Goal: Information Seeking & Learning: Learn about a topic

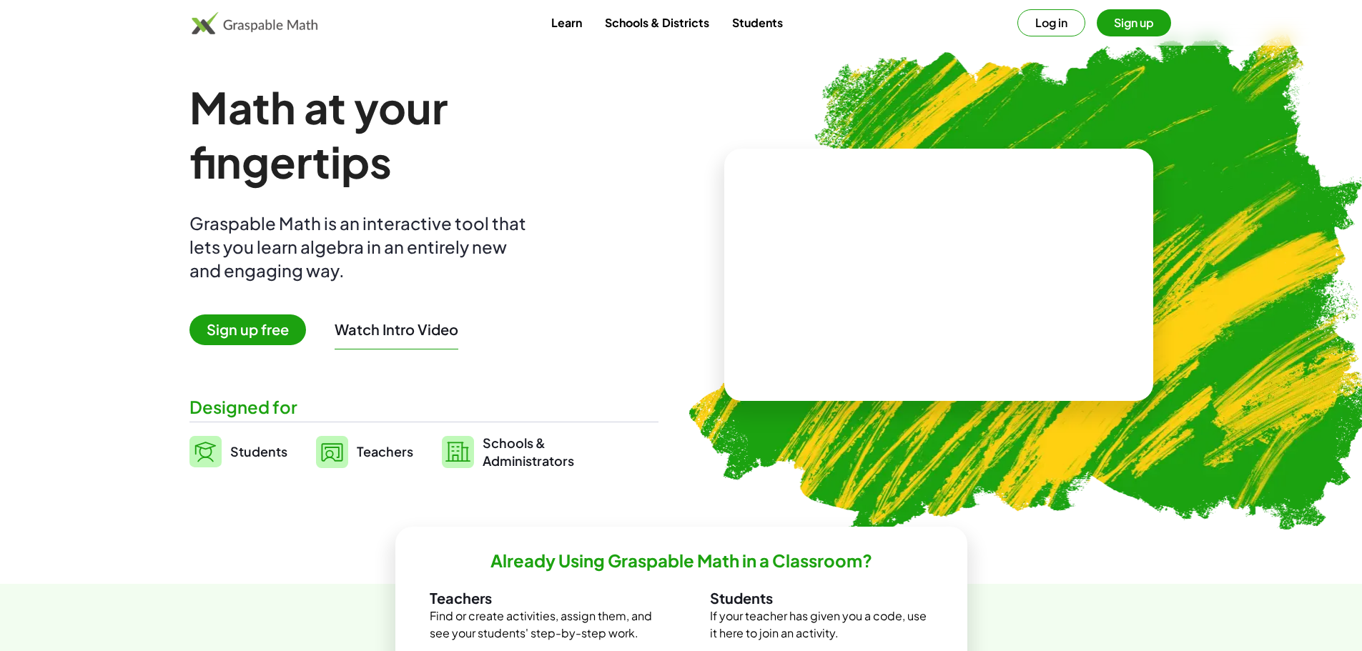
click at [925, 279] on video at bounding box center [938, 275] width 214 height 107
click at [950, 302] on div at bounding box center [935, 261] width 244 height 114
click at [936, 267] on div at bounding box center [941, 260] width 126 height 53
click at [840, 226] on div at bounding box center [935, 261] width 244 height 114
click at [925, 248] on div at bounding box center [941, 260] width 126 height 53
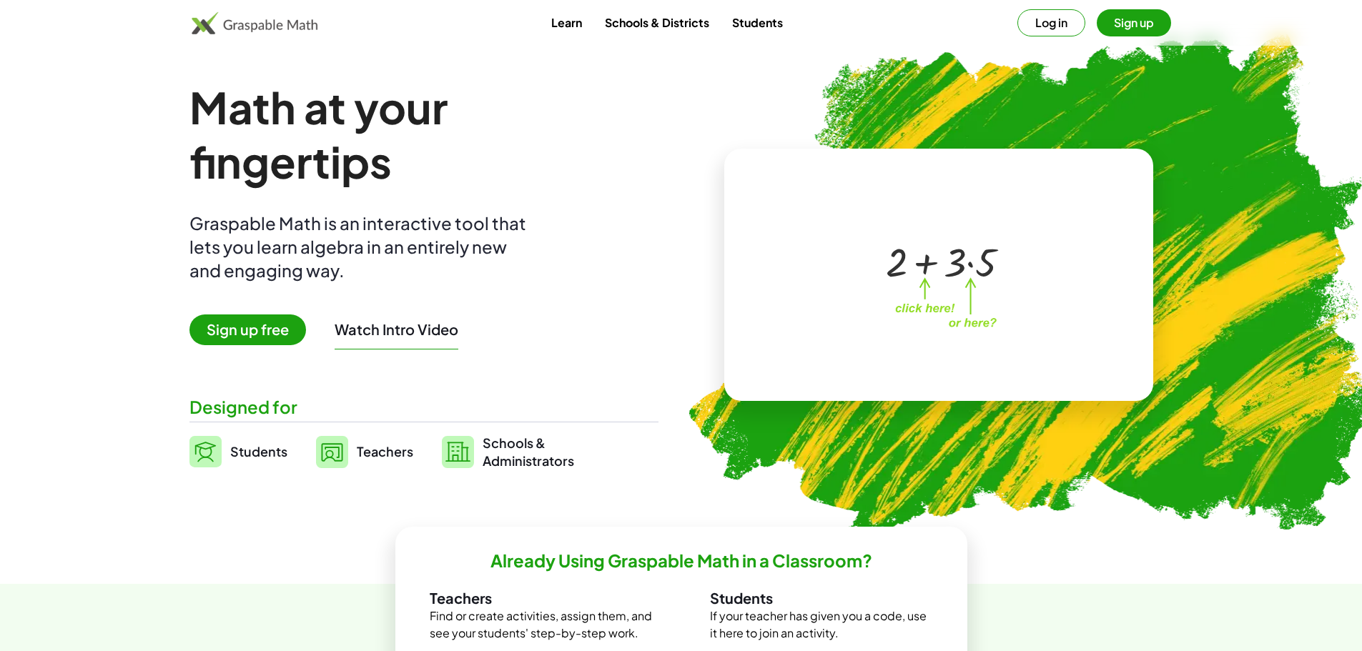
click at [954, 268] on div at bounding box center [941, 260] width 126 height 53
click at [990, 268] on div at bounding box center [941, 260] width 126 height 53
click at [990, 268] on div at bounding box center [940, 260] width 107 height 53
click at [959, 292] on div at bounding box center [940, 283] width 105 height 44
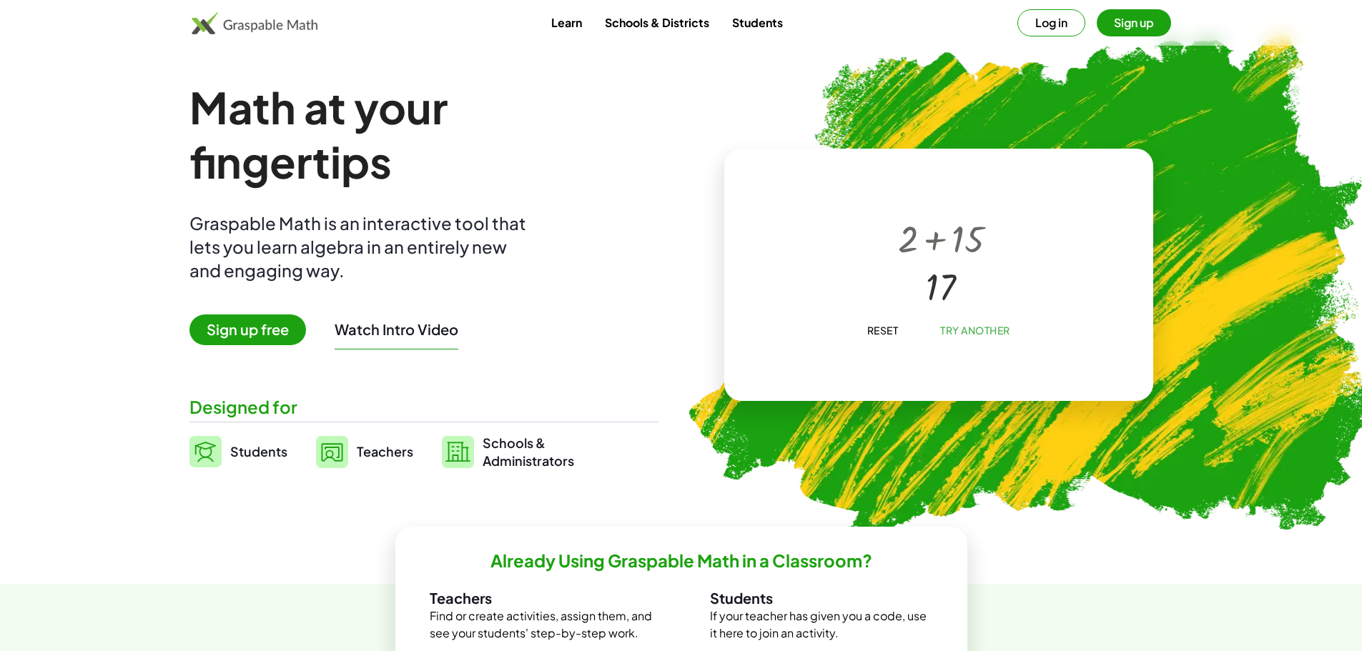
click at [889, 332] on span "Reset" at bounding box center [881, 330] width 31 height 13
click at [248, 328] on span "Sign up free" at bounding box center [247, 329] width 117 height 31
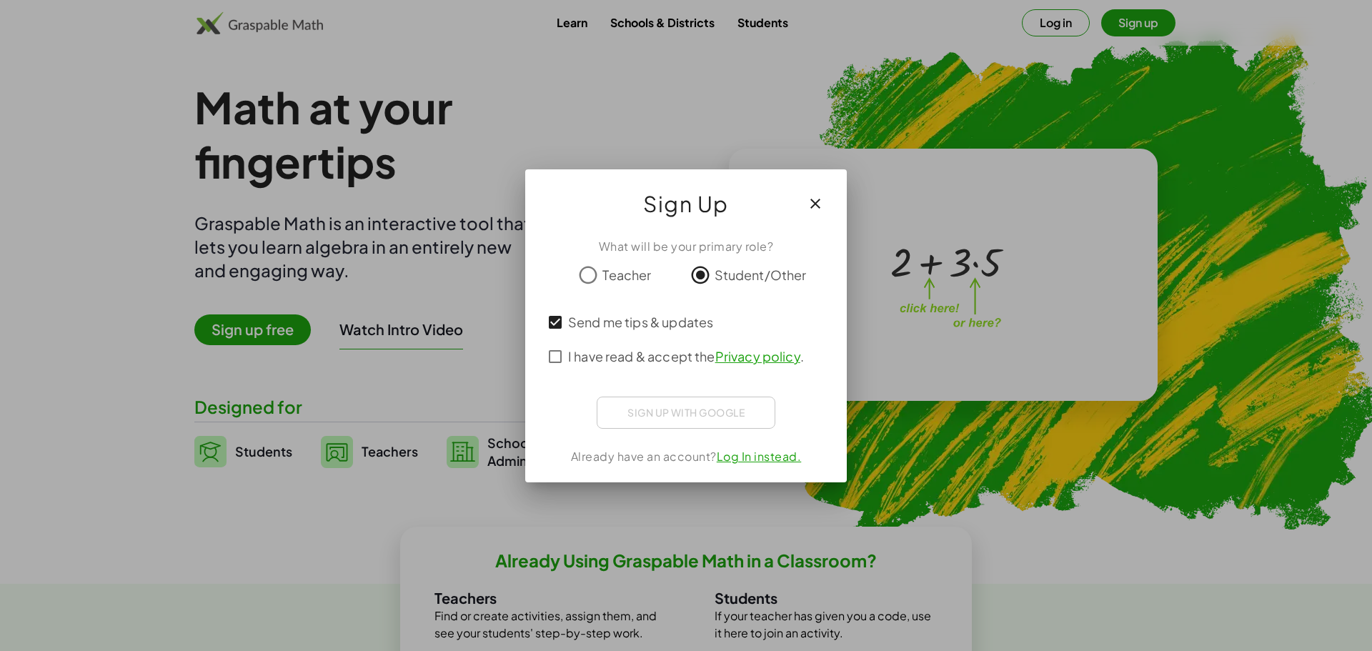
click at [715, 407] on div "Sign up with Google Acceder con Google Acceder con Google. Se abre en una pesta…" at bounding box center [686, 413] width 179 height 32
click at [725, 412] on div "Sign up with Google Acceder con Google Acceder con Google. Se abre en una pesta…" at bounding box center [686, 413] width 179 height 32
click at [822, 203] on icon "button" at bounding box center [815, 203] width 17 height 17
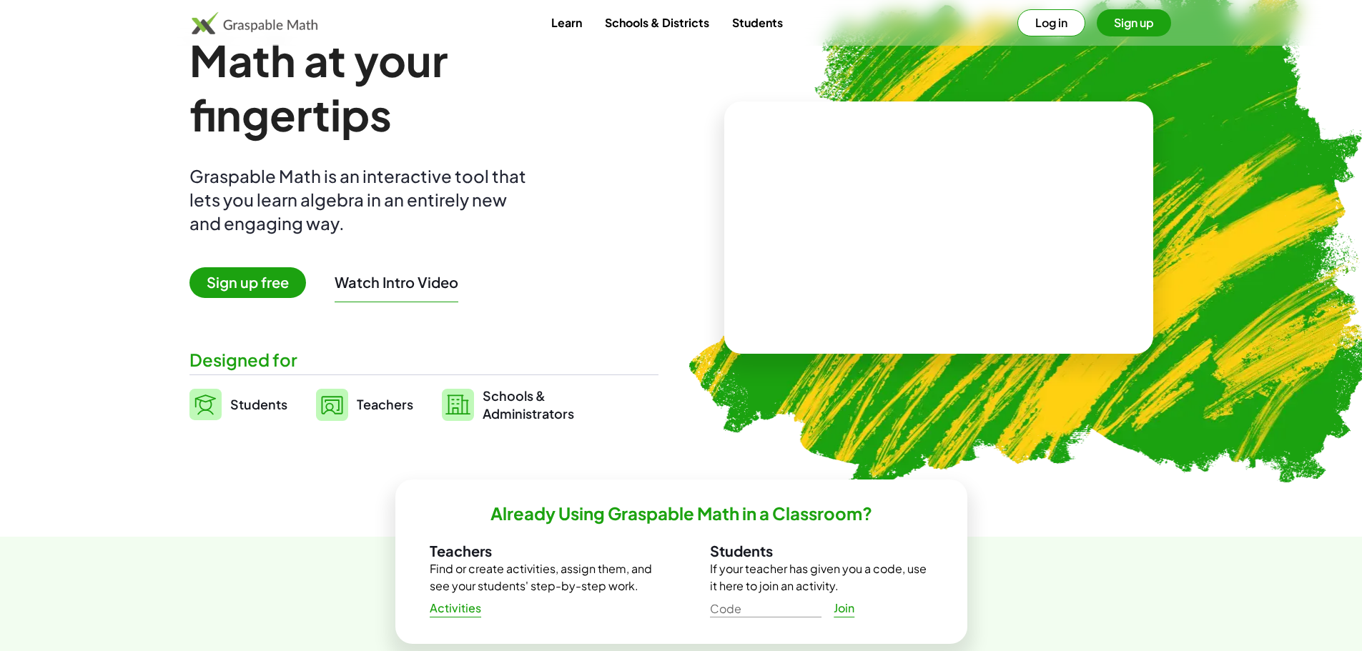
scroll to position [71, 0]
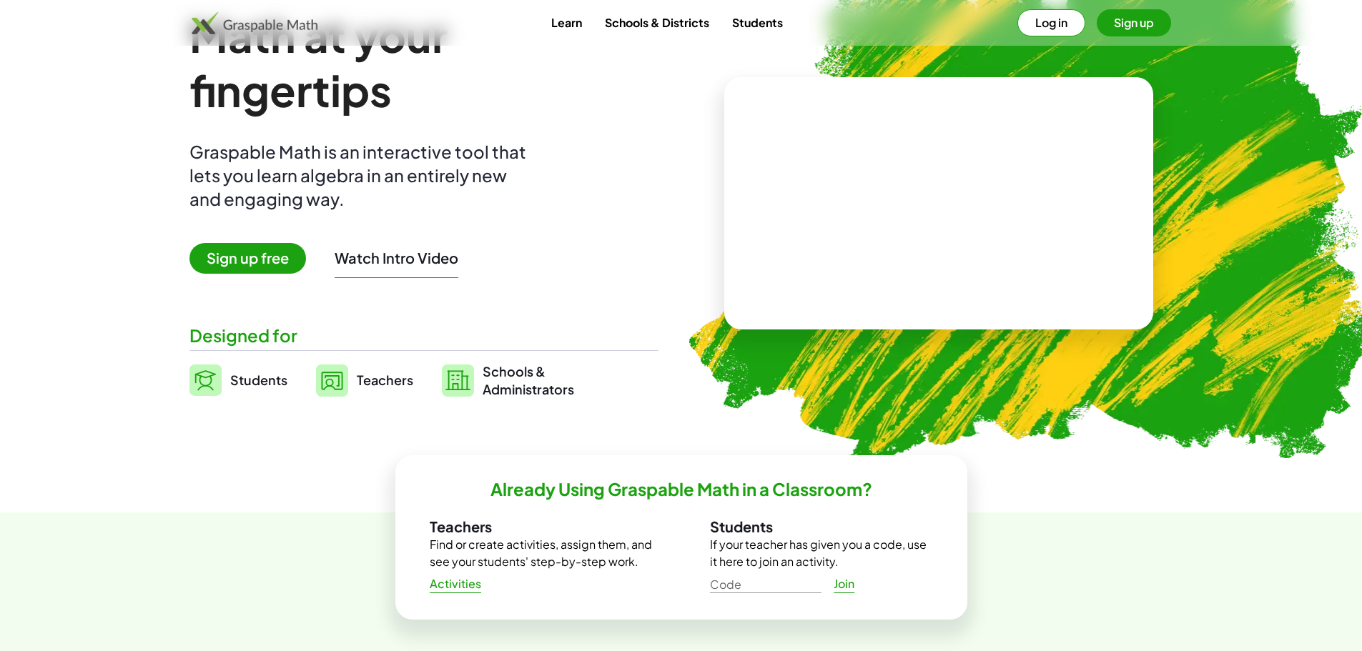
click at [259, 385] on span "Students" at bounding box center [258, 380] width 57 height 16
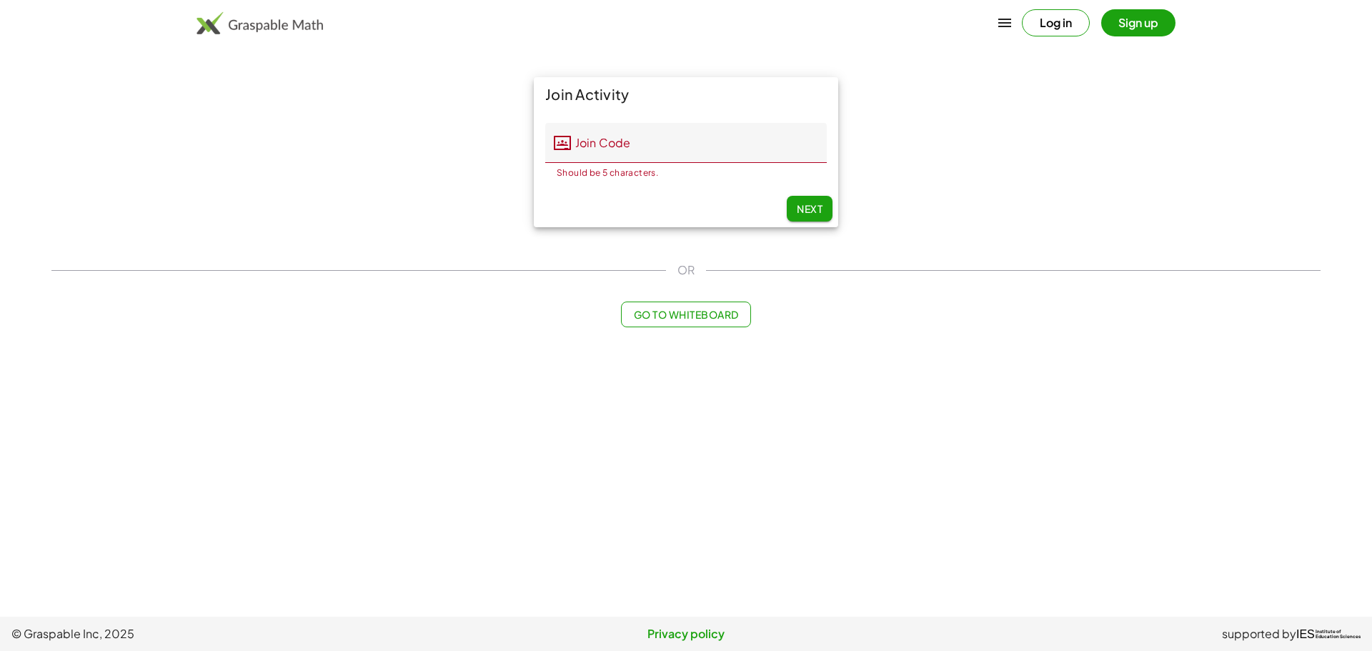
click at [1051, 21] on button "Log in" at bounding box center [1056, 22] width 68 height 27
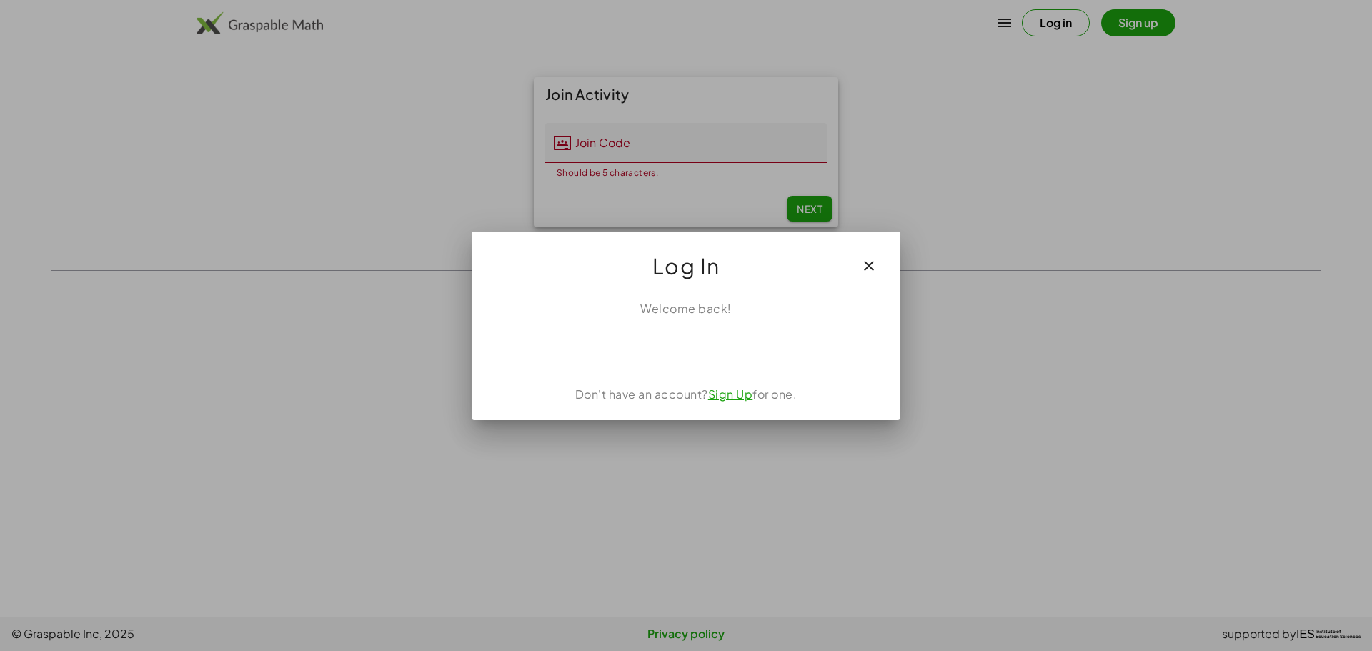
click at [870, 265] on icon "button" at bounding box center [869, 265] width 17 height 17
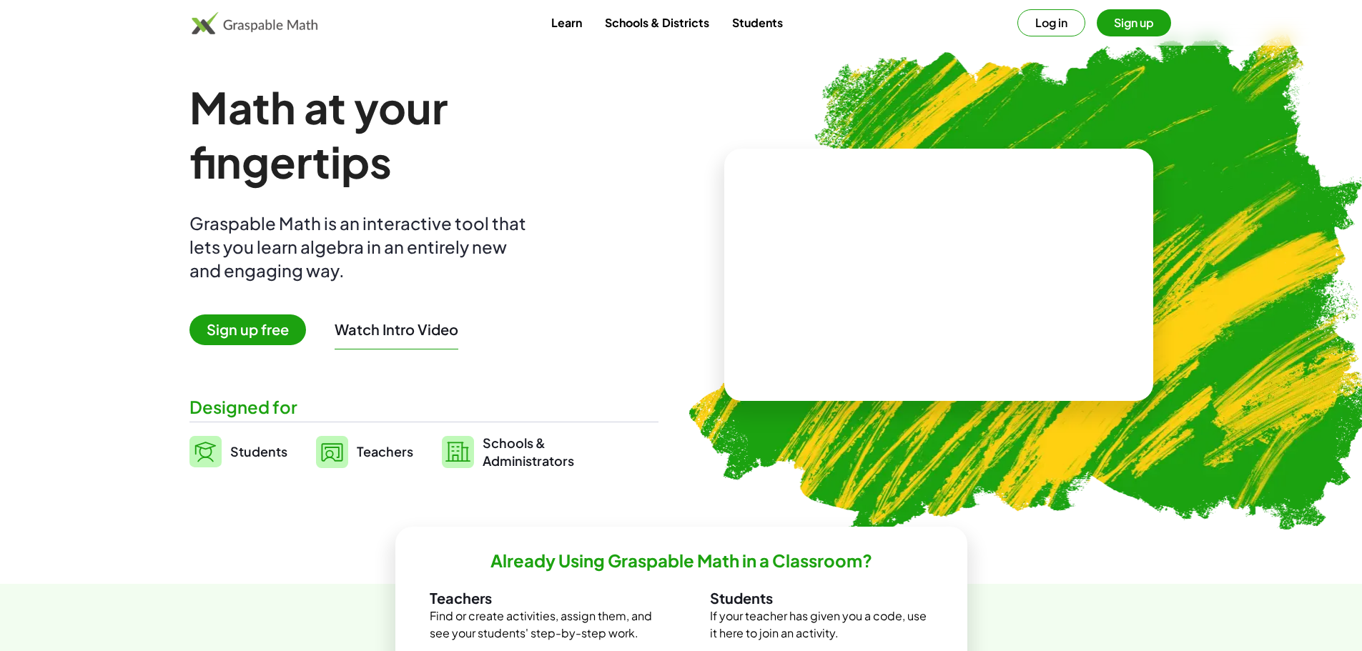
click at [961, 263] on video at bounding box center [938, 275] width 214 height 107
click at [953, 234] on div at bounding box center [941, 260] width 126 height 53
drag, startPoint x: 953, startPoint y: 234, endPoint x: 872, endPoint y: 239, distance: 80.9
click at [873, 237] on div "+ 2 + · 3 · 5" at bounding box center [936, 261] width 144 height 60
click at [237, 328] on span "Sign up free" at bounding box center [247, 329] width 117 height 31
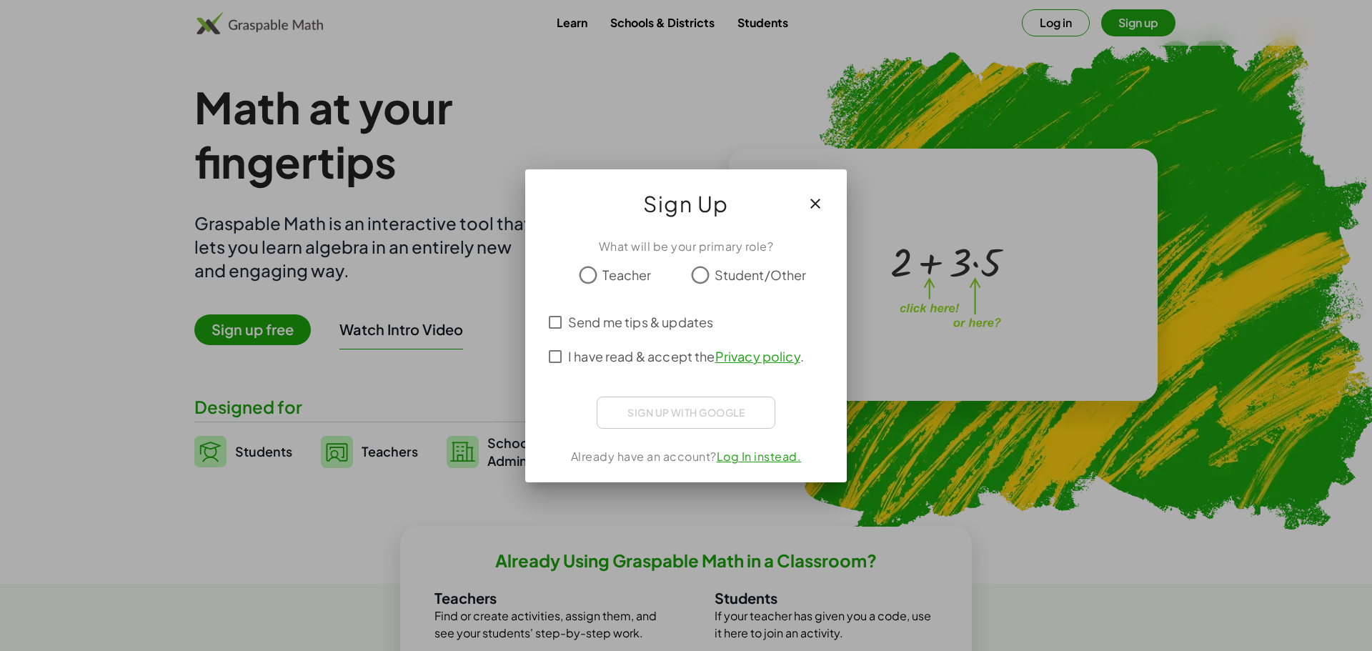
click at [818, 206] on icon "button" at bounding box center [815, 203] width 17 height 17
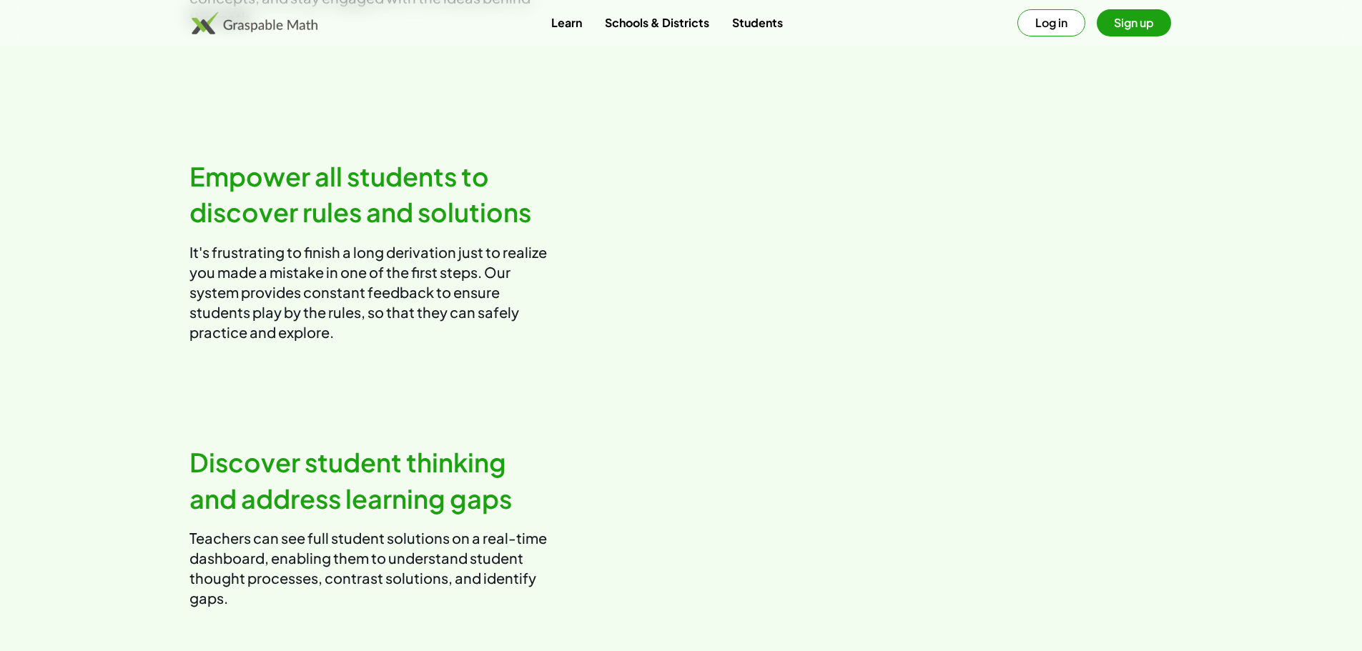
scroll to position [1429, 0]
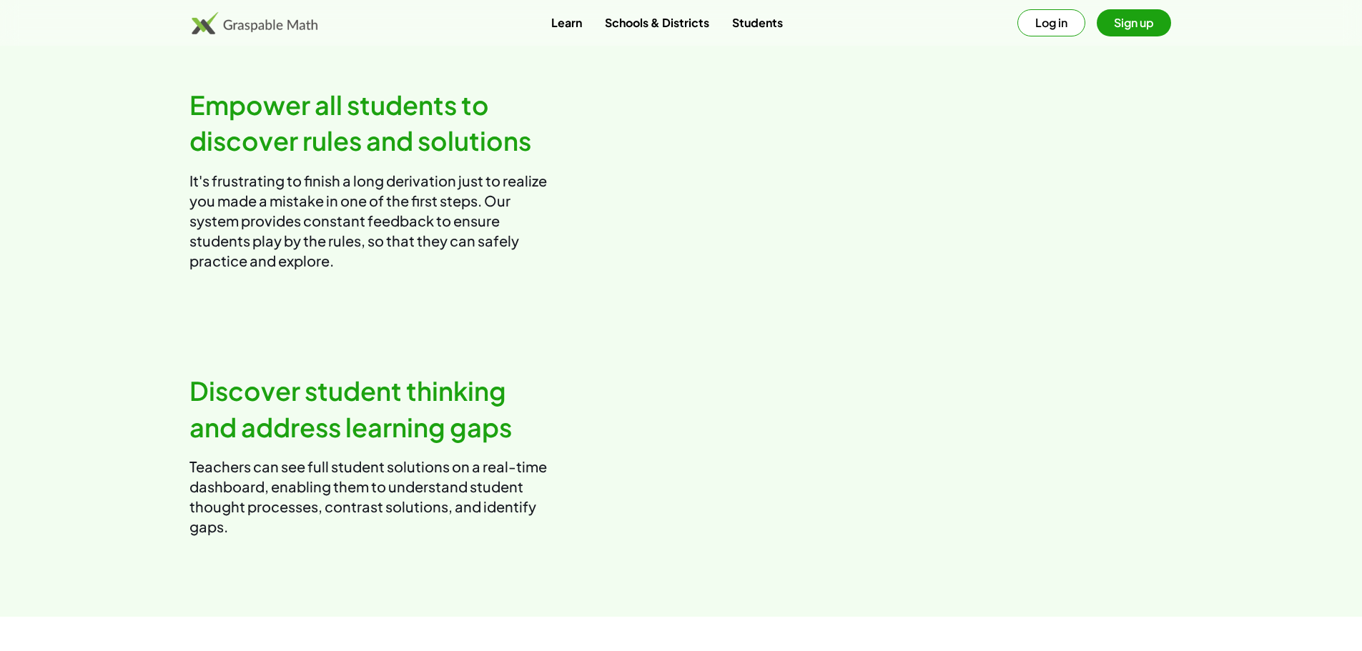
click at [924, 299] on video at bounding box center [933, 179] width 480 height 240
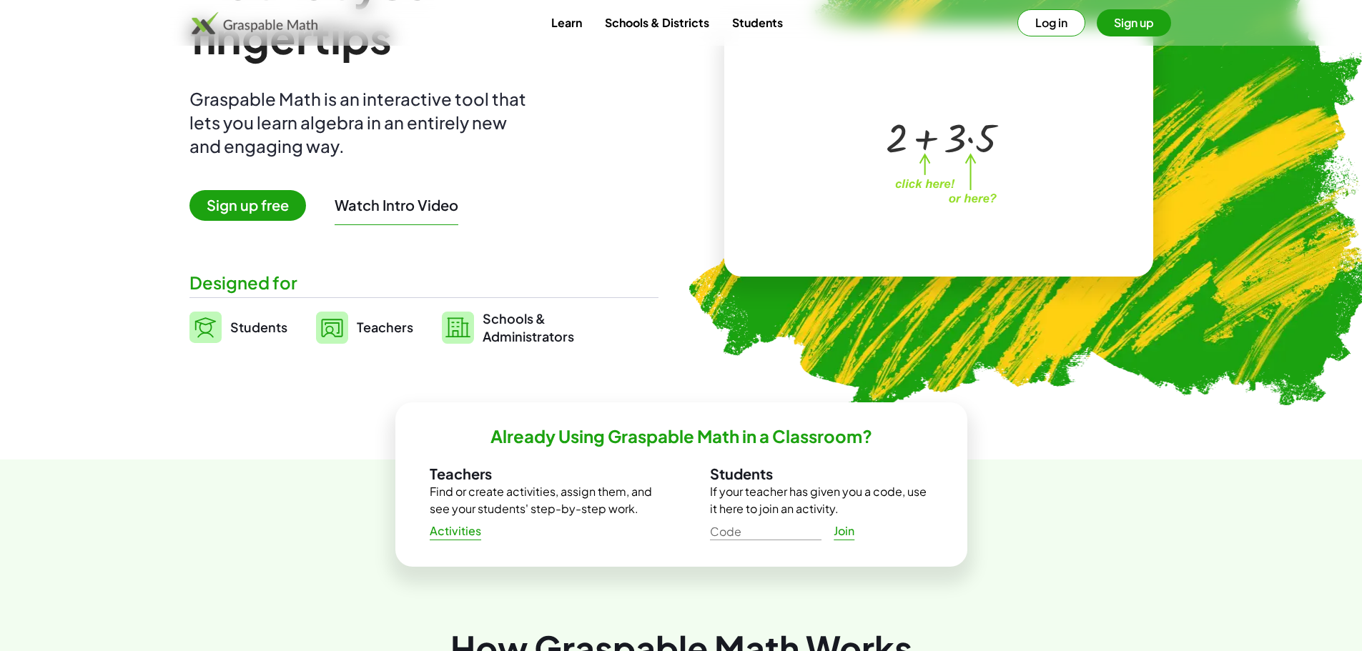
scroll to position [0, 0]
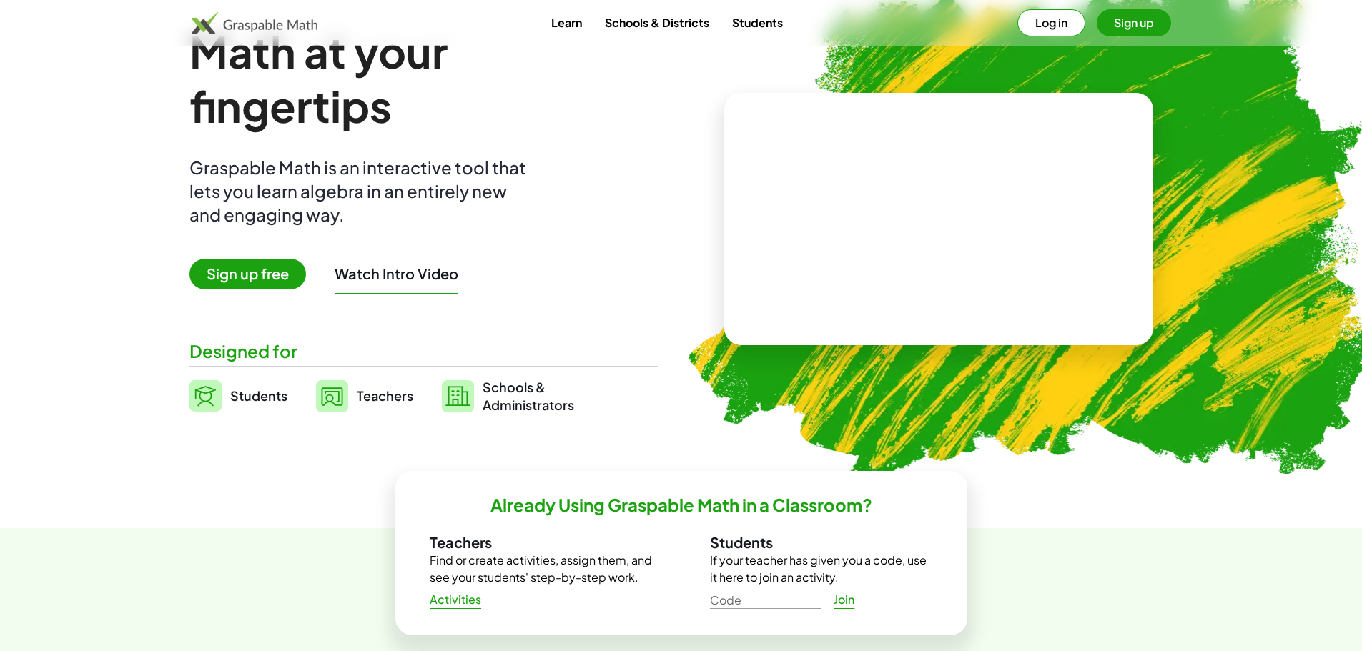
scroll to position [143, 0]
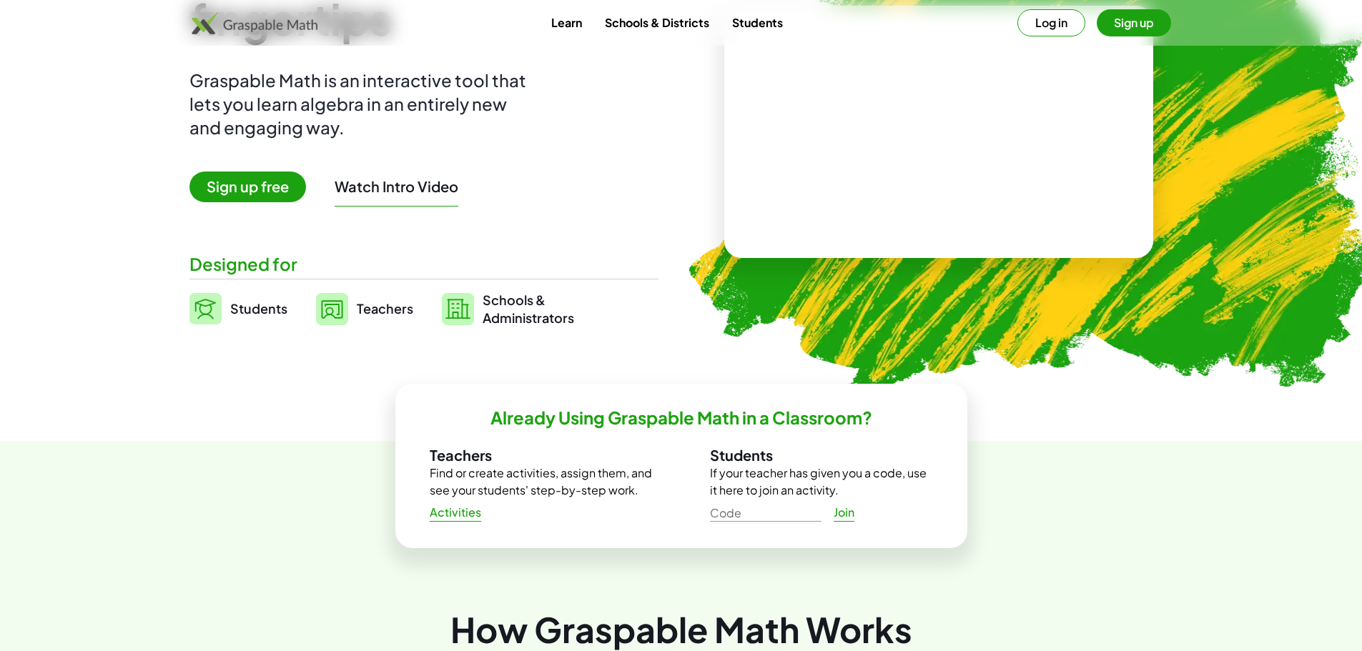
click at [892, 133] on video at bounding box center [938, 132] width 214 height 107
click at [882, 134] on div at bounding box center [941, 117] width 126 height 53
click at [946, 132] on div at bounding box center [941, 117] width 126 height 53
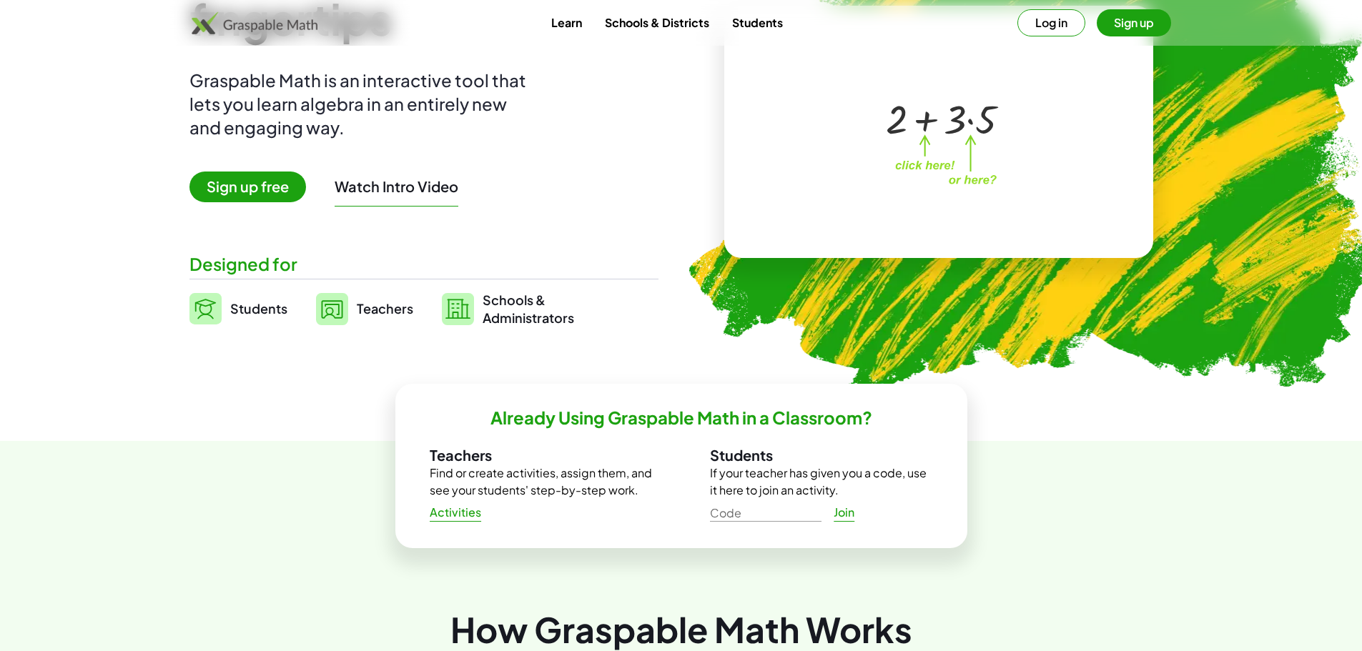
click at [931, 122] on div at bounding box center [941, 117] width 126 height 53
click at [976, 118] on div at bounding box center [941, 117] width 126 height 53
click at [933, 144] on div at bounding box center [940, 140] width 105 height 44
click at [957, 187] on span "Try Another" at bounding box center [975, 187] width 70 height 13
click at [888, 129] on div at bounding box center [941, 118] width 151 height 59
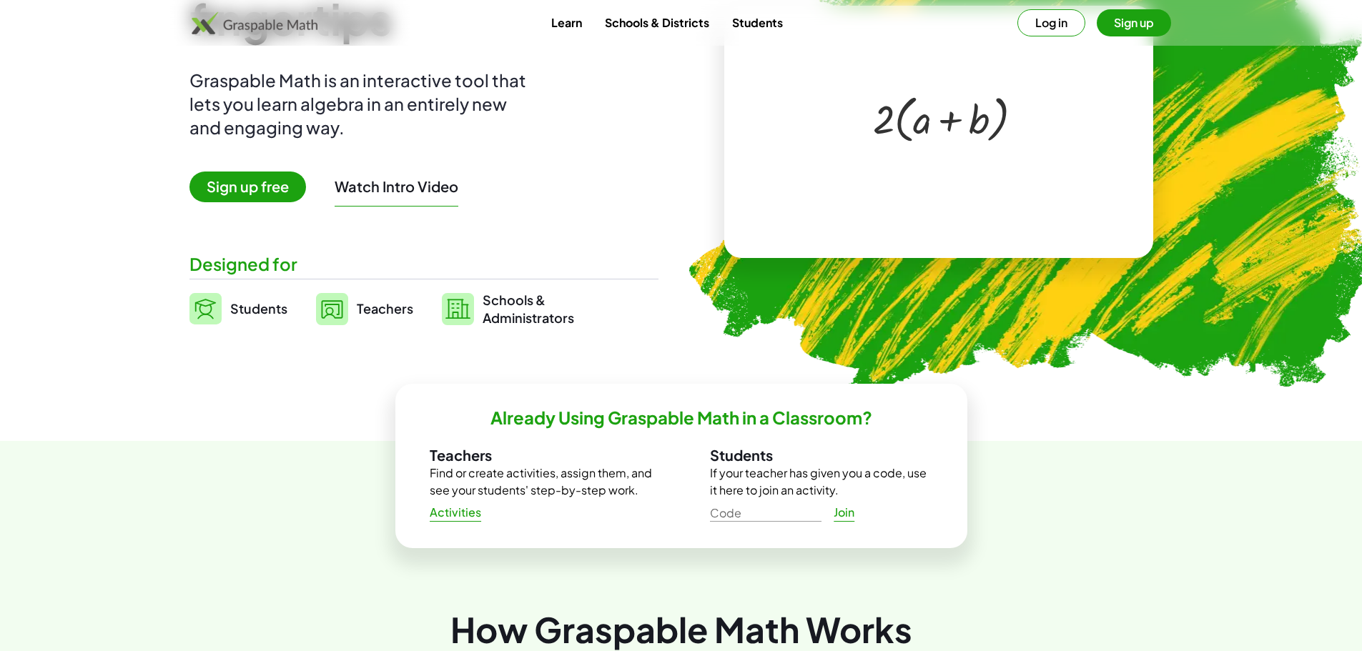
click at [919, 123] on div at bounding box center [941, 118] width 151 height 59
click at [887, 121] on div at bounding box center [941, 118] width 151 height 59
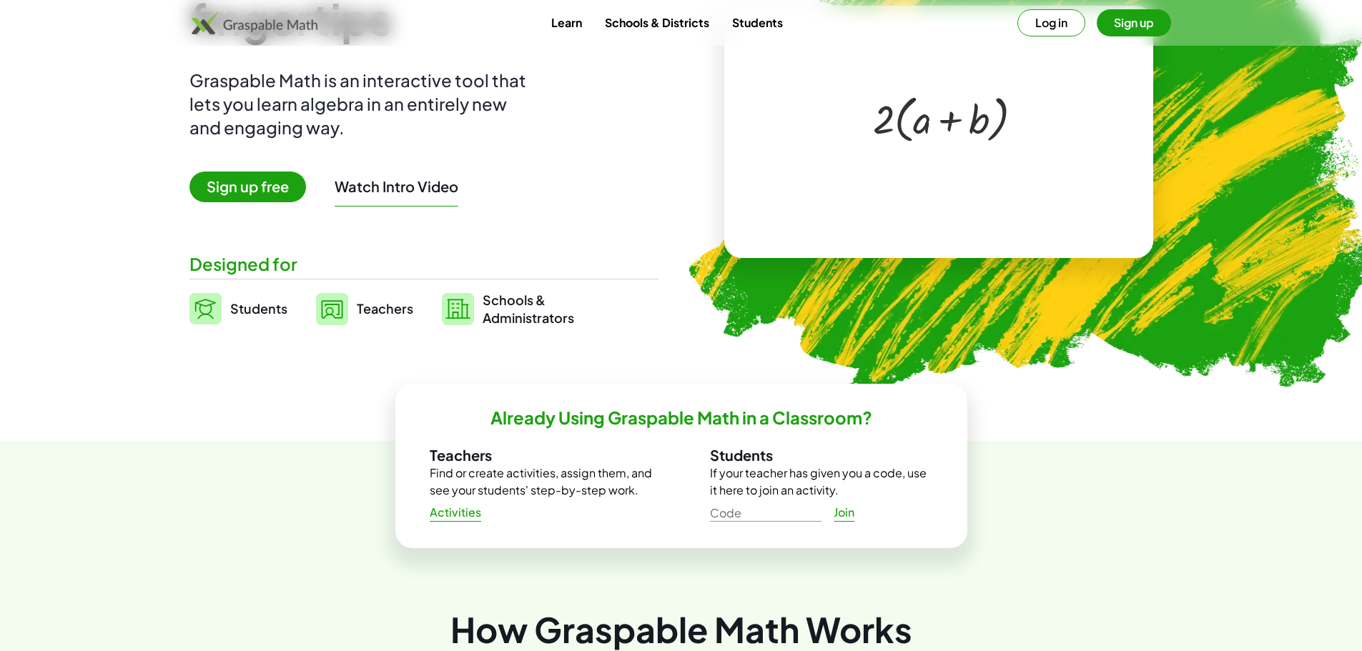
click at [951, 124] on div at bounding box center [941, 118] width 151 height 59
drag, startPoint x: 884, startPoint y: 111, endPoint x: 936, endPoint y: 117, distance: 51.7
click at [936, 117] on div at bounding box center [941, 118] width 151 height 59
click at [941, 149] on div at bounding box center [941, 140] width 118 height 42
drag, startPoint x: 917, startPoint y: 149, endPoint x: 921, endPoint y: 157, distance: 9.6
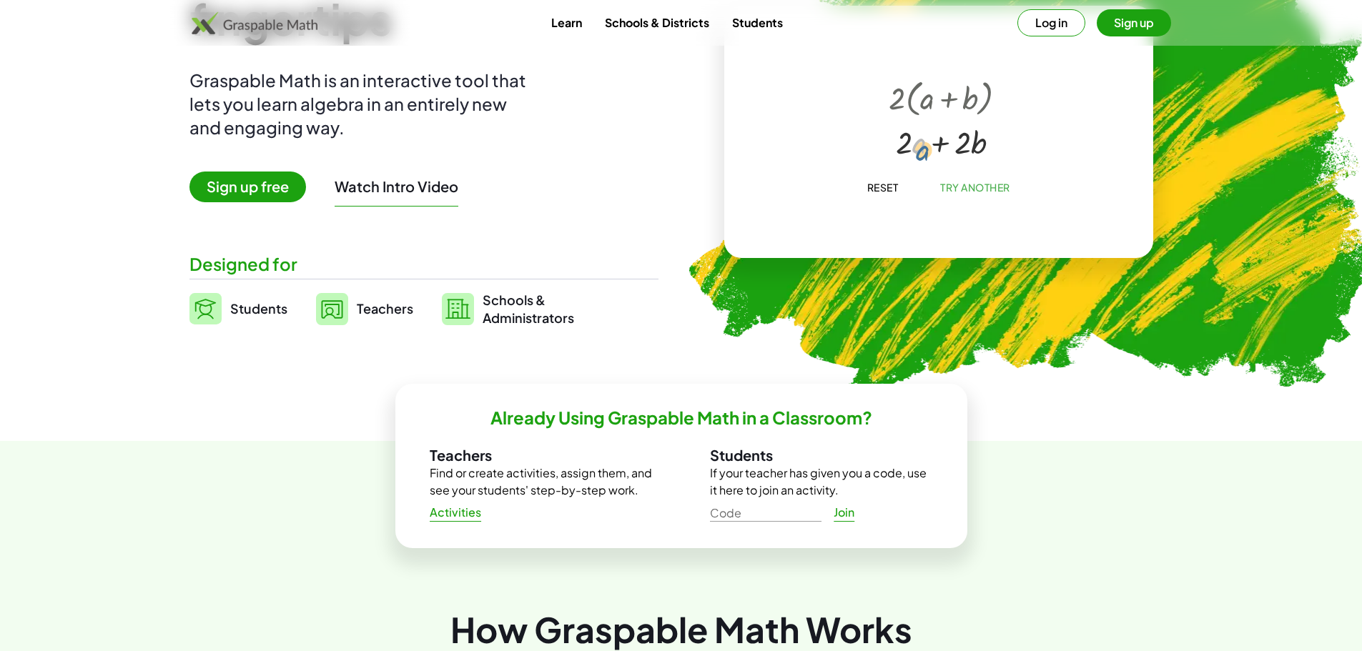
click at [921, 157] on div at bounding box center [941, 140] width 118 height 42
click at [913, 146] on div at bounding box center [941, 141] width 121 height 43
click at [963, 143] on div at bounding box center [941, 141] width 121 height 43
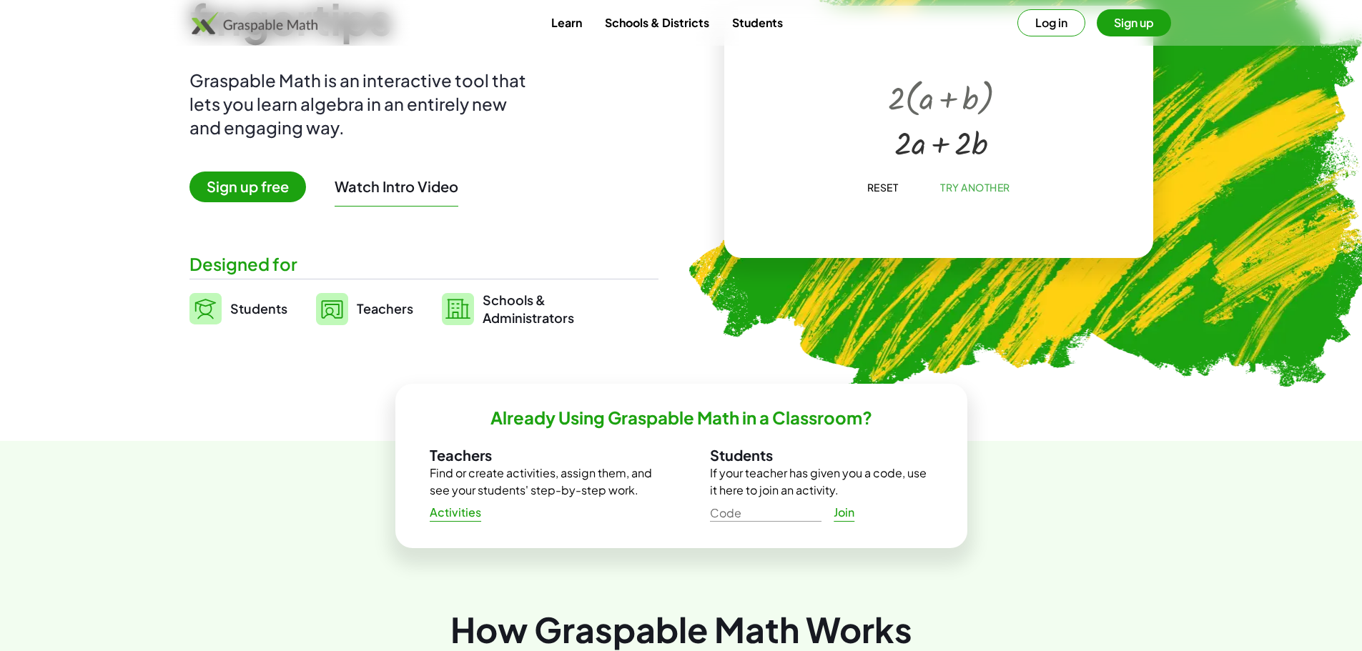
click at [988, 144] on div at bounding box center [941, 141] width 121 height 43
click at [986, 144] on div at bounding box center [941, 141] width 121 height 43
click at [913, 148] on div at bounding box center [941, 141] width 121 height 43
click at [908, 148] on div at bounding box center [941, 141] width 121 height 43
click at [903, 148] on div at bounding box center [941, 141] width 121 height 43
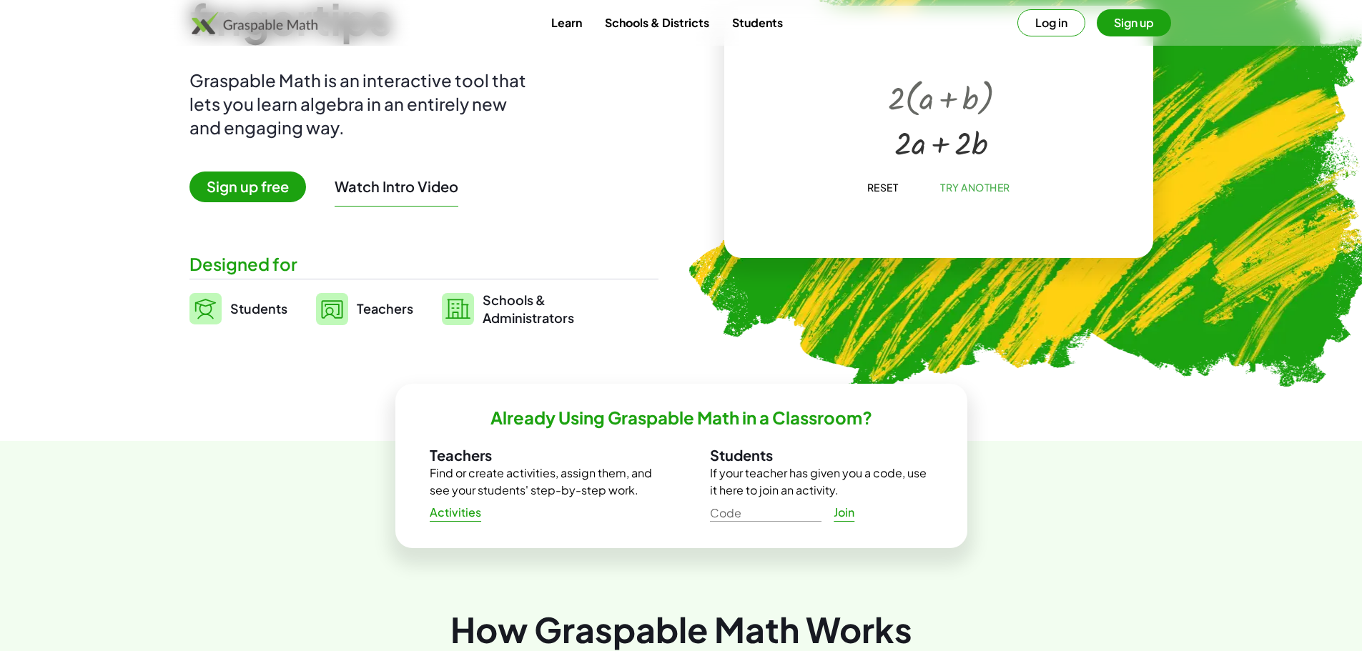
click at [903, 148] on div at bounding box center [941, 141] width 121 height 43
click at [922, 149] on div at bounding box center [941, 141] width 121 height 43
drag, startPoint x: 922, startPoint y: 149, endPoint x: 986, endPoint y: 151, distance: 63.6
click at [986, 151] on div at bounding box center [941, 141] width 121 height 43
drag, startPoint x: 972, startPoint y: 147, endPoint x: 895, endPoint y: 149, distance: 77.2
